Goal: Transaction & Acquisition: Purchase product/service

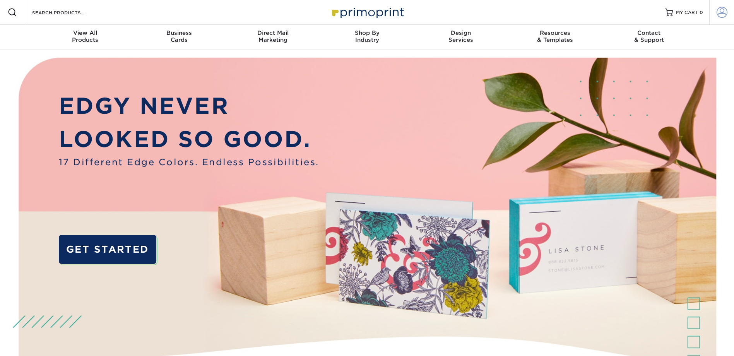
click at [723, 9] on span at bounding box center [722, 12] width 11 height 11
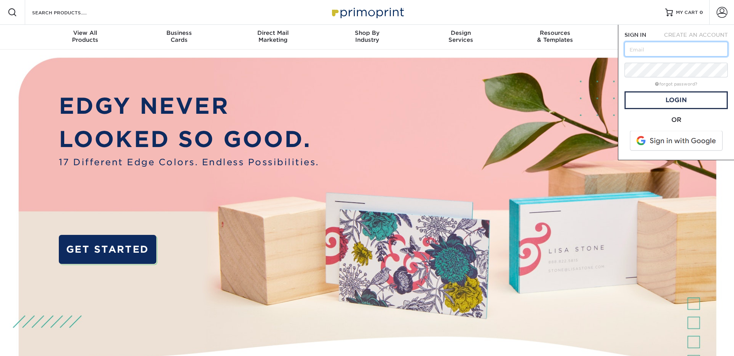
click at [685, 50] on input "text" at bounding box center [675, 49] width 103 height 15
type input "[EMAIL_ADDRESS][DOMAIN_NAME]"
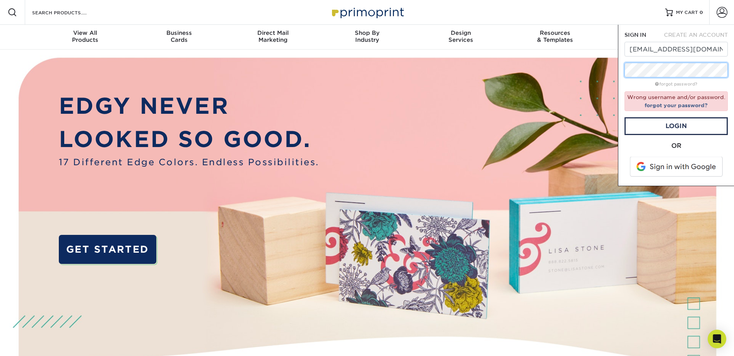
click at [620, 70] on div "SIGN IN CREATE AN ACCOUNT ck@americanchillers.com forgot password? Wrong userna…" at bounding box center [676, 105] width 116 height 161
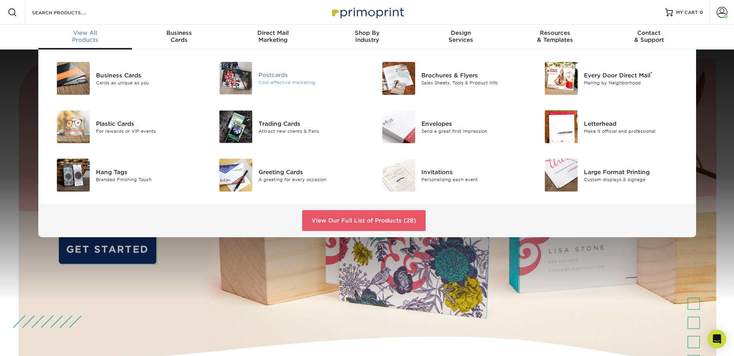
click at [275, 68] on div "Postcards Cost-effective marketing" at bounding box center [312, 78] width 108 height 32
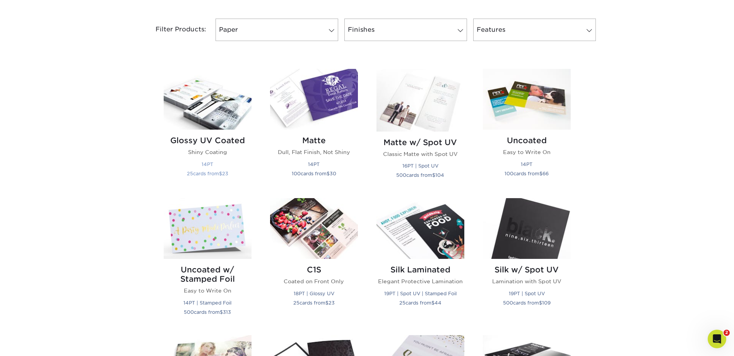
click at [223, 125] on img at bounding box center [208, 99] width 88 height 61
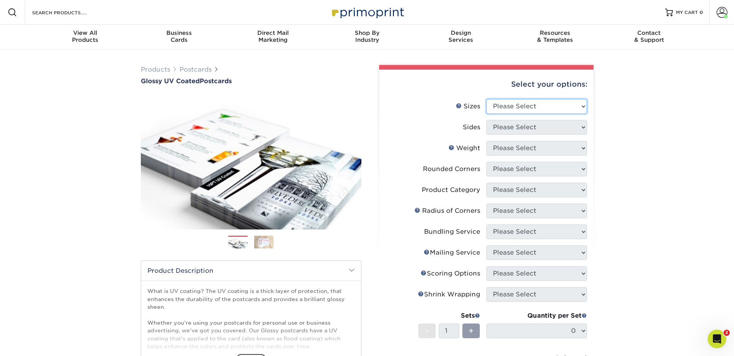
click at [581, 109] on select "Please Select 1.5" x 7" 2" x 4" 2" x 6" 2" x 7" 2" x 8" 2.12" x 5.5" 2.12" x 5.…" at bounding box center [536, 106] width 101 height 15
select select "6.00x9.00"
click at [486, 99] on select "Please Select 1.5" x 7" 2" x 4" 2" x 6" 2" x 7" 2" x 8" 2.12" x 5.5" 2.12" x 5.…" at bounding box center [536, 106] width 101 height 15
click at [524, 132] on select "Please Select Print Both Sides Print Front Only" at bounding box center [536, 127] width 101 height 15
select select "13abbda7-1d64-4f25-8bb2-c179b224825d"
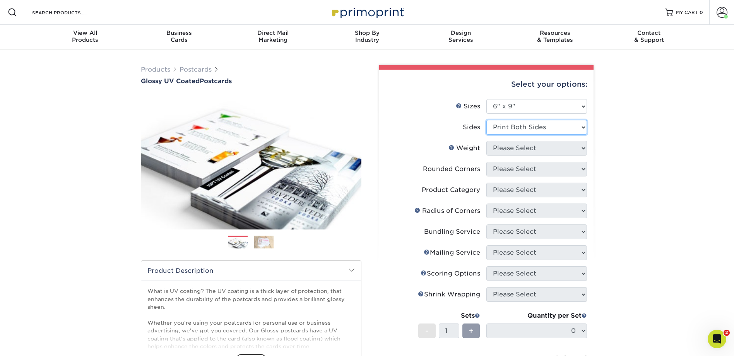
click at [486, 120] on select "Please Select Print Both Sides Print Front Only" at bounding box center [536, 127] width 101 height 15
click at [549, 151] on select "Please Select 16PT 14PT 18PT C1S" at bounding box center [536, 148] width 101 height 15
select select "14PT"
click at [486, 141] on select "Please Select 16PT 14PT 18PT C1S" at bounding box center [536, 148] width 101 height 15
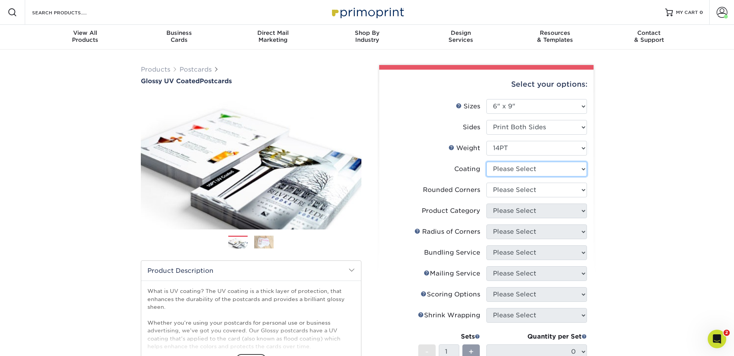
click at [516, 171] on select at bounding box center [536, 169] width 101 height 15
select select "ae367451-b2b8-45df-a344-0f05b6a12993"
click at [486, 162] on select at bounding box center [536, 169] width 101 height 15
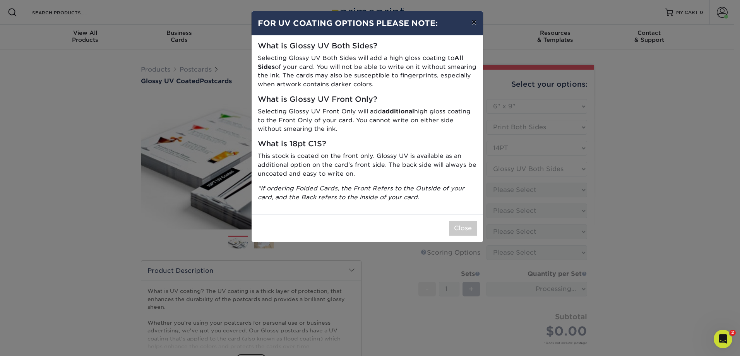
click at [475, 23] on button "×" at bounding box center [474, 22] width 18 height 22
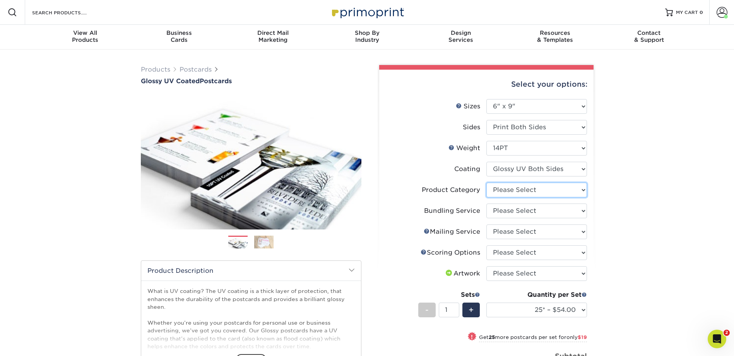
click at [531, 191] on select "Please Select Postcards" at bounding box center [536, 190] width 101 height 15
select select "9b7272e0-d6c8-4c3c-8e97-d3a1bcdab858"
click at [486, 183] on select "Please Select Postcards" at bounding box center [536, 190] width 101 height 15
click at [519, 207] on select "Please Select No Bundling Services Yes, Bundles of 50 (+2 Days) Yes, Bundles of…" at bounding box center [536, 210] width 101 height 15
select select "58689abb-25c0-461c-a4c3-a80b627d6649"
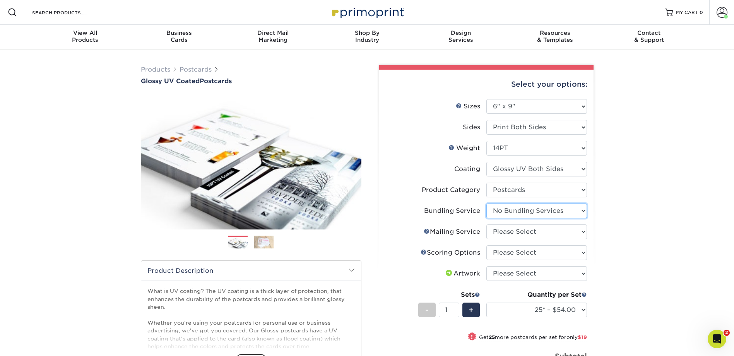
click at [486, 203] on select "Please Select No Bundling Services Yes, Bundles of 50 (+2 Days) Yes, Bundles of…" at bounding box center [536, 210] width 101 height 15
click at [519, 234] on select "Please Select No Direct Mailing Service No, I will mail/stamp/imprint Direct Ma…" at bounding box center [536, 231] width 101 height 15
select select "3e5e9bdd-d78a-4c28-a41d-fe1407925ca6"
click at [486, 224] on select "Please Select No Direct Mailing Service No, I will mail/stamp/imprint Direct Ma…" at bounding box center [536, 231] width 101 height 15
click at [528, 250] on select "Please Select No Scoring One Score Two Scores" at bounding box center [536, 252] width 101 height 15
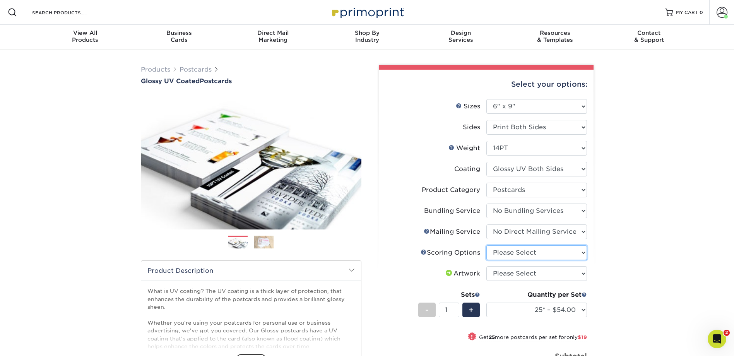
select select "16ebe401-5398-422d-8cb0-f3adbb82deb5"
click at [486, 245] on select "Please Select No Scoring One Score Two Scores" at bounding box center [536, 252] width 101 height 15
click at [522, 271] on select "Please Select I will upload files I need a design - $150" at bounding box center [536, 273] width 101 height 15
select select "upload"
click at [486, 266] on select "Please Select I will upload files I need a design - $150" at bounding box center [536, 273] width 101 height 15
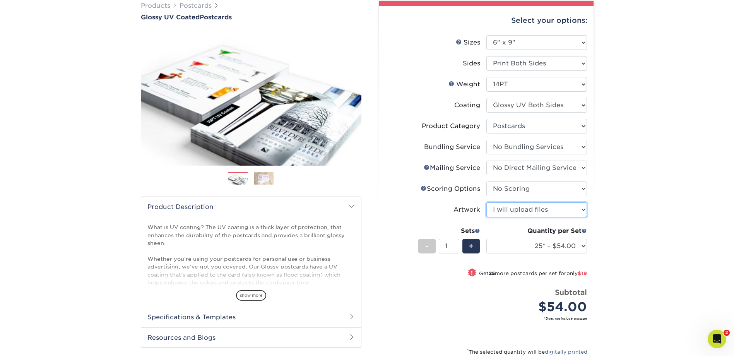
scroll to position [193, 0]
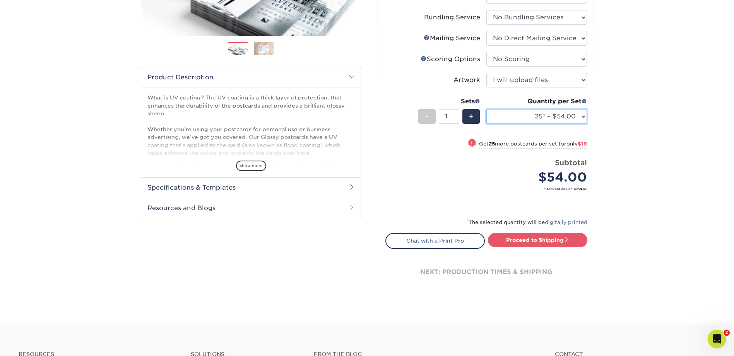
click at [584, 117] on select "25* – $54.00 50* – $73.00 75* – $85.00 100* – $113.00 250* – $191.00 500 – $229…" at bounding box center [536, 116] width 101 height 15
select select "2500 – $438.00"
click at [486, 109] on select "25* – $54.00 50* – $73.00 75* – $85.00 100* – $113.00 250* – $191.00 500 – $229…" at bounding box center [536, 116] width 101 height 15
